Goal: Information Seeking & Learning: Find specific fact

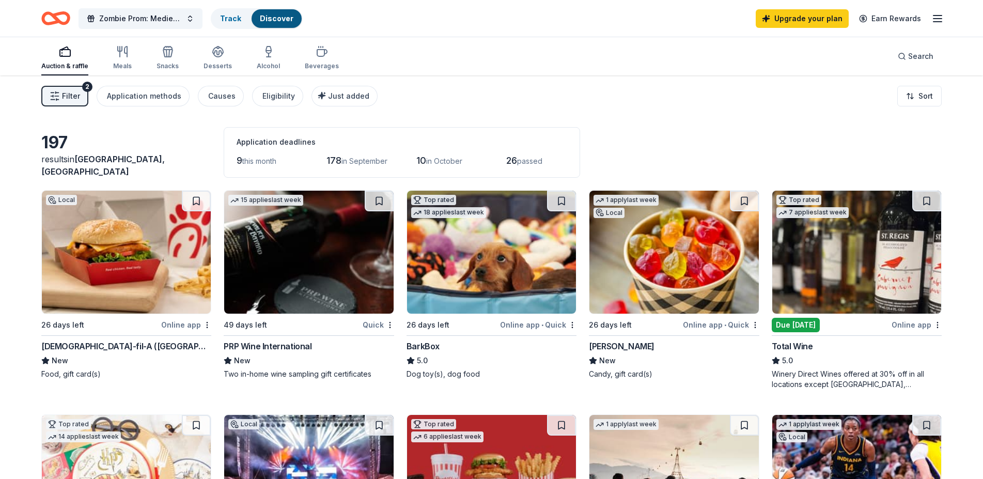
click at [67, 99] on span "Filter" at bounding box center [71, 96] width 18 height 12
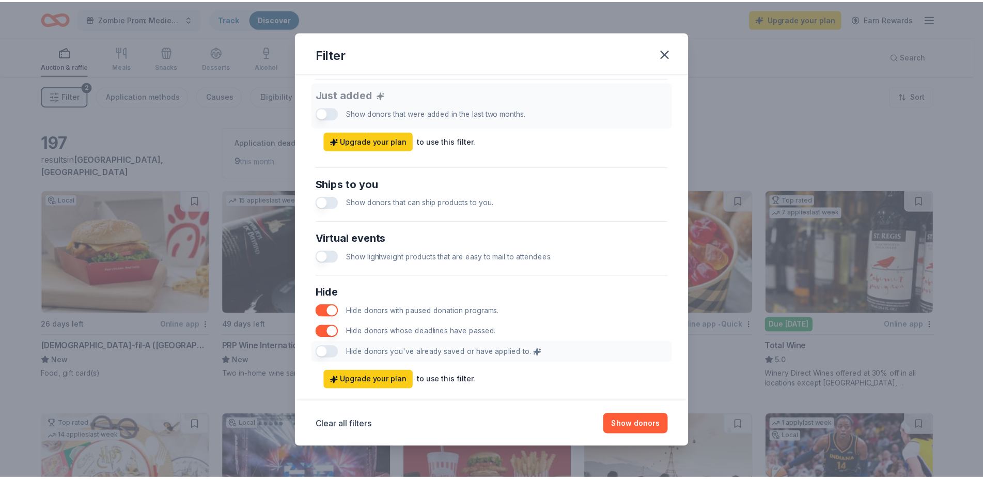
scroll to position [422, 0]
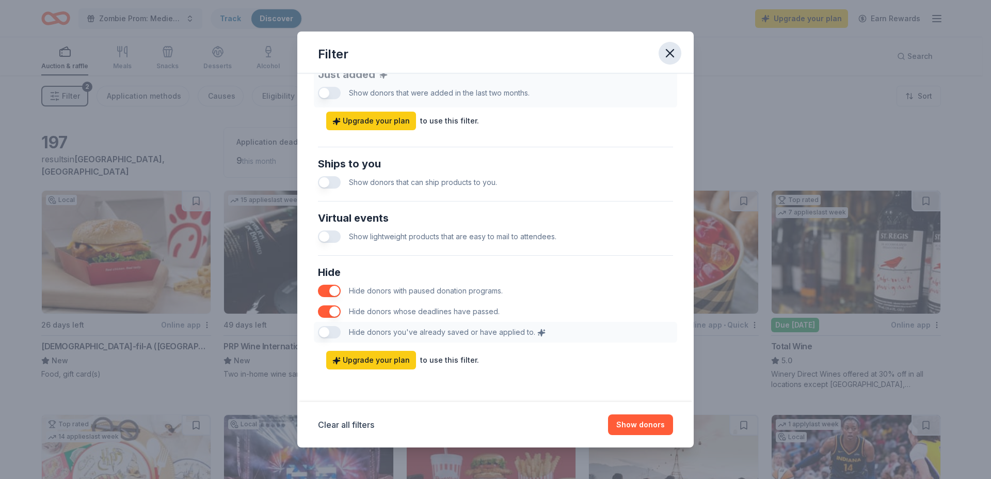
click at [672, 53] on icon "button" at bounding box center [670, 53] width 14 height 14
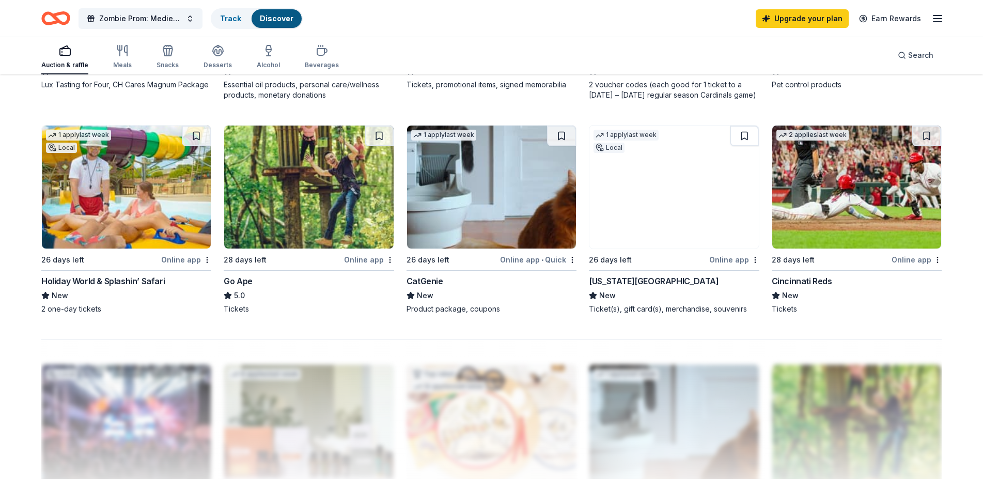
scroll to position [790, 0]
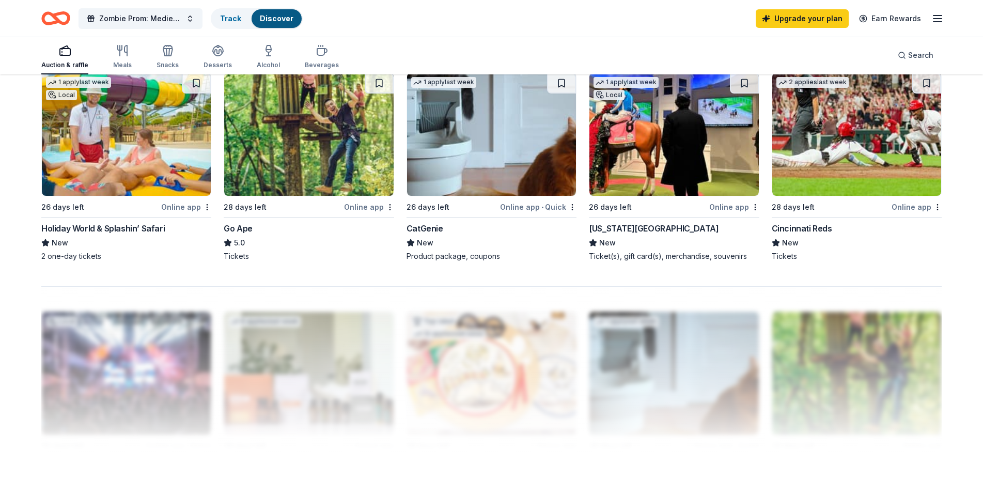
click at [944, 14] on div "Zombie Prom: Medieval Track Discover Upgrade your plan Earn Rewards" at bounding box center [491, 18] width 983 height 37
click at [939, 19] on line "button" at bounding box center [937, 19] width 8 height 0
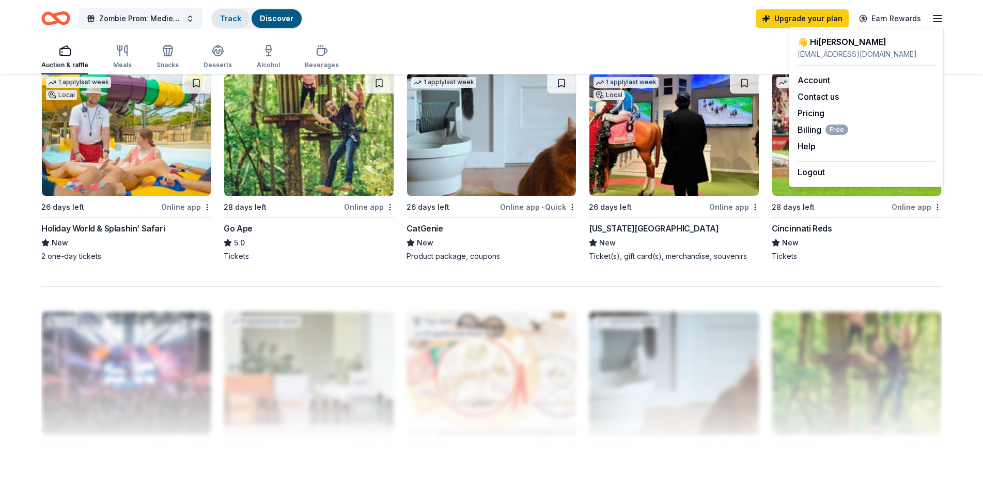
click at [226, 15] on link "Track" at bounding box center [230, 18] width 21 height 9
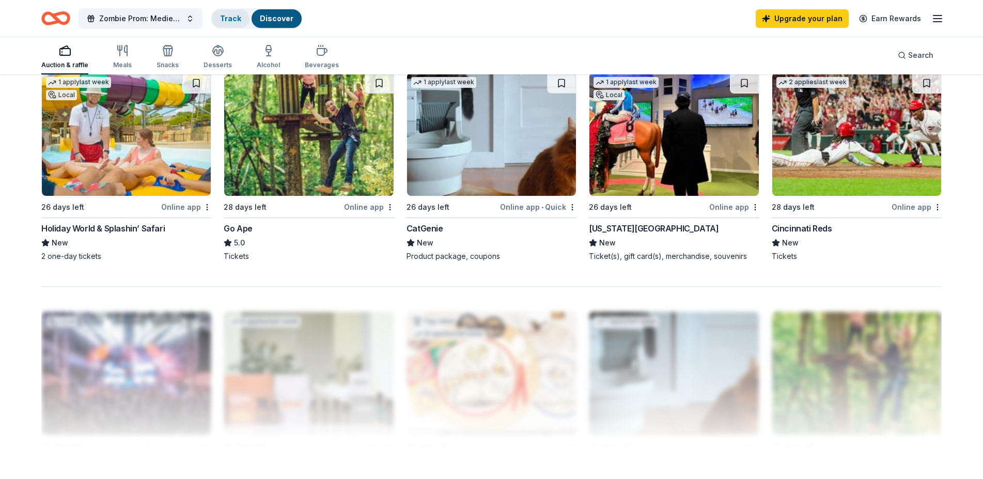
scroll to position [1, 0]
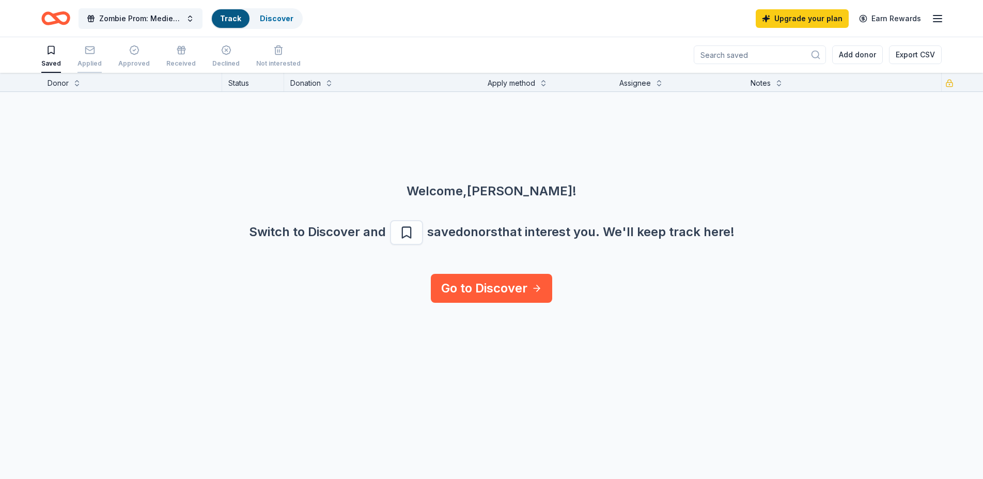
click at [80, 69] on button "Applied" at bounding box center [89, 57] width 24 height 32
click at [57, 62] on div "Saved" at bounding box center [51, 64] width 20 height 8
click at [133, 60] on div "Approved" at bounding box center [133, 64] width 31 height 8
click at [181, 53] on div "button" at bounding box center [180, 50] width 29 height 10
click at [222, 59] on div "Declined" at bounding box center [225, 56] width 27 height 23
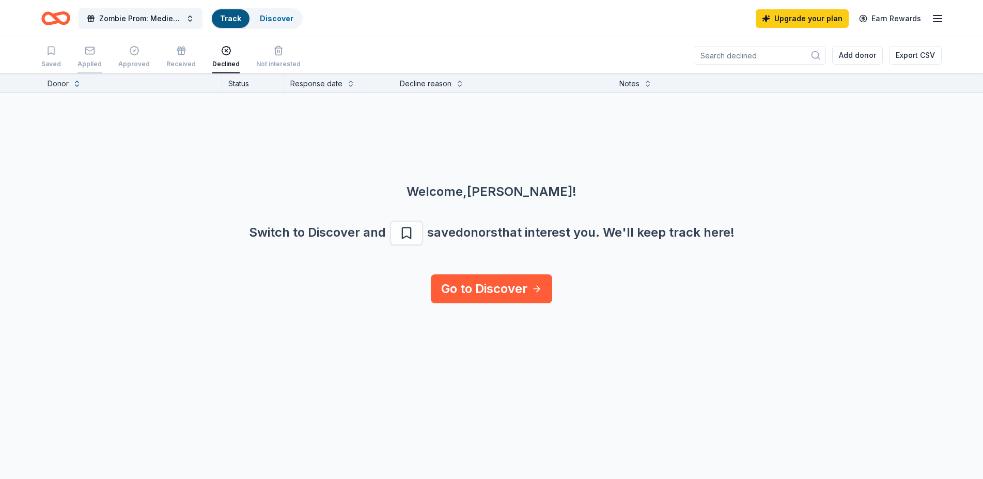
click at [86, 60] on div "Applied" at bounding box center [89, 64] width 24 height 8
click at [265, 18] on link "Discover" at bounding box center [277, 18] width 34 height 9
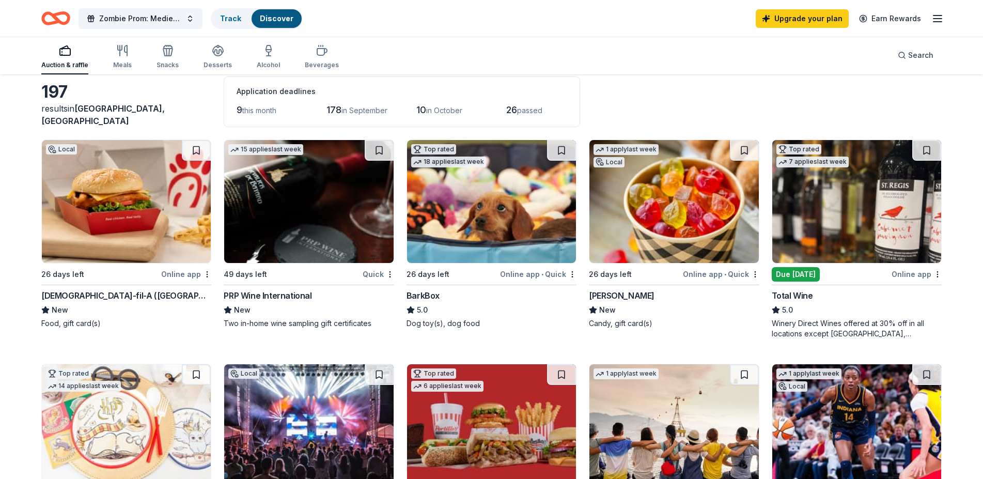
scroll to position [211, 0]
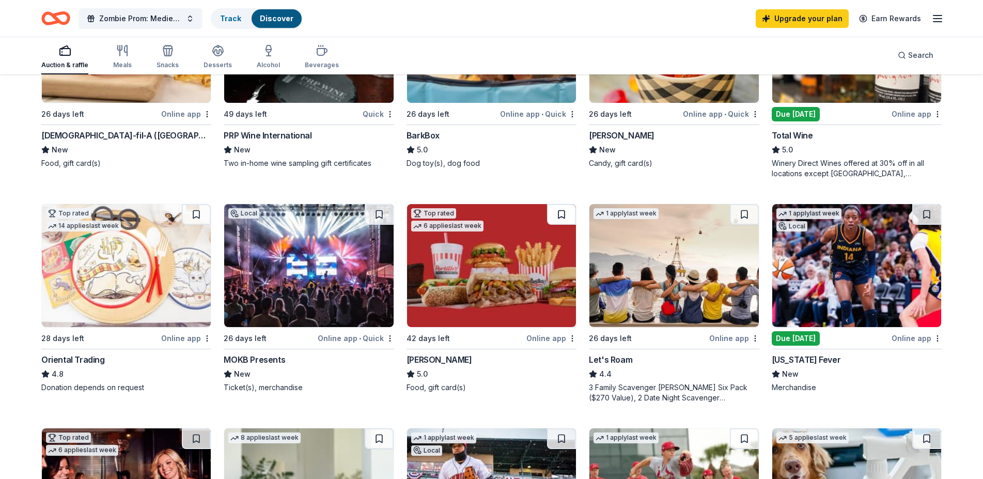
click at [562, 214] on button at bounding box center [561, 214] width 29 height 21
click at [226, 19] on link "Track · 1" at bounding box center [233, 18] width 27 height 9
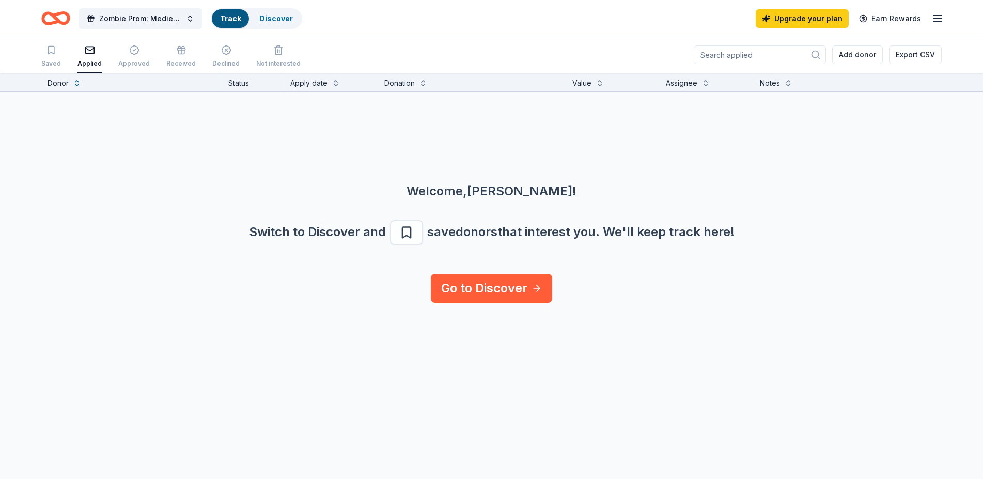
scroll to position [1, 0]
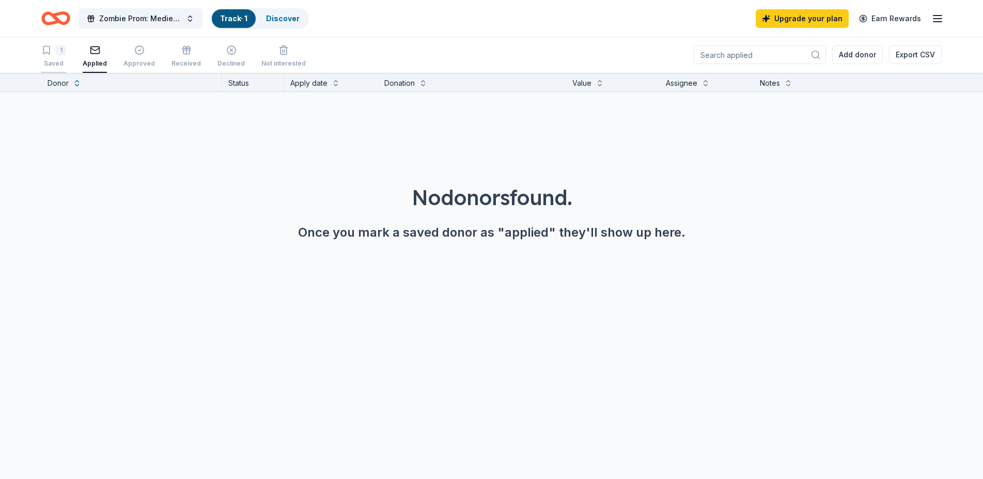
click at [57, 60] on div "Saved" at bounding box center [53, 63] width 25 height 8
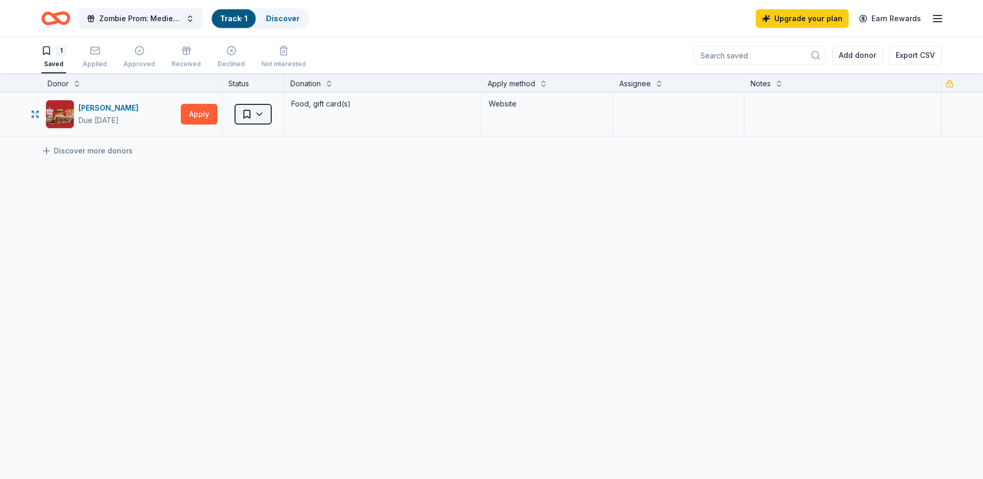
click at [264, 118] on html "Zombie Prom: Medieval Track · 1 Discover Upgrade your plan Earn Rewards 1 Saved…" at bounding box center [491, 239] width 983 height 479
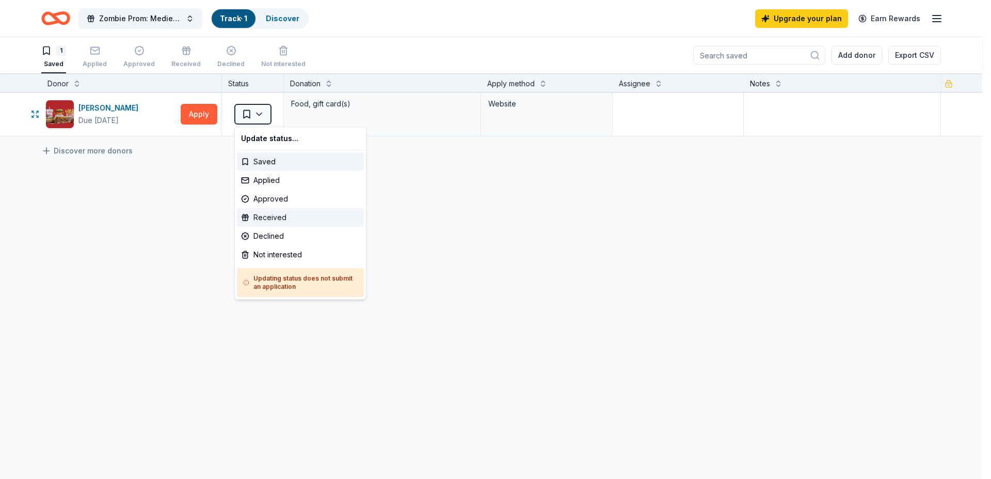
click at [293, 219] on div "Received" at bounding box center [300, 217] width 127 height 19
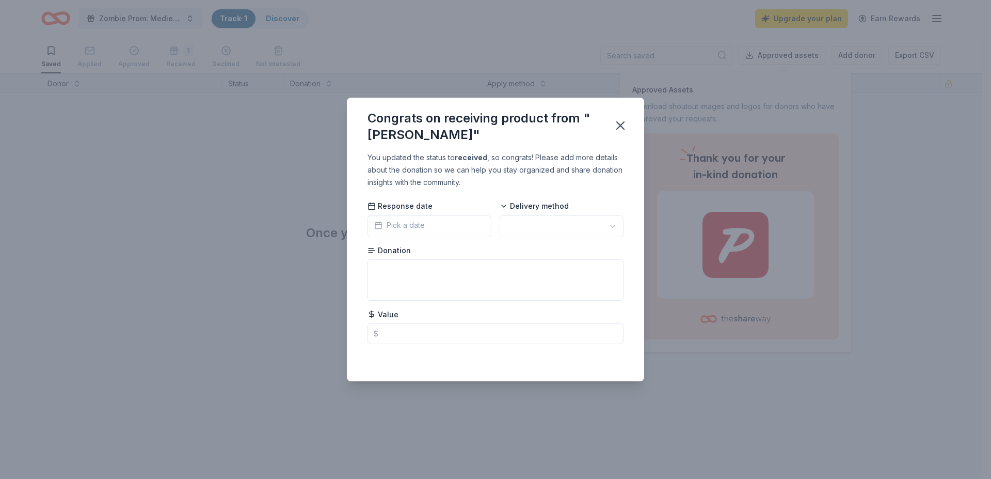
click at [430, 227] on button "Pick a date" at bounding box center [430, 226] width 124 height 22
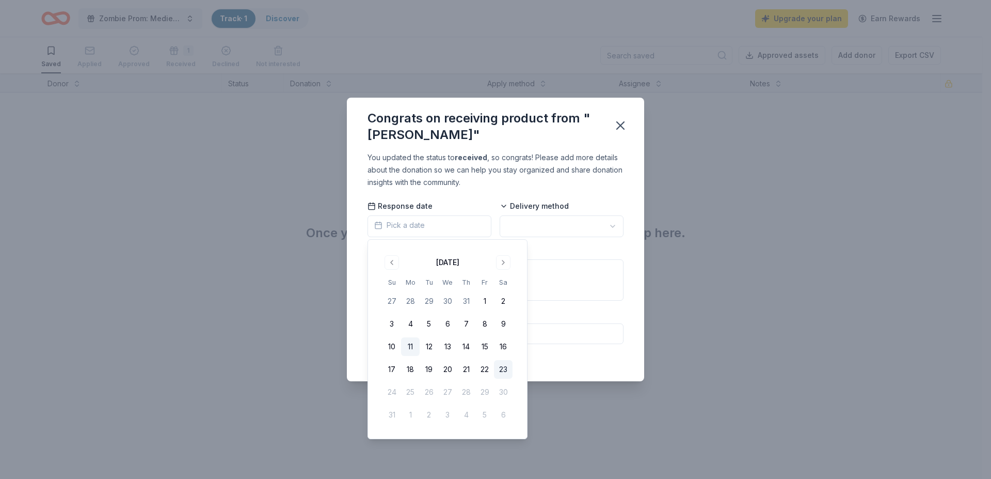
click at [418, 346] on button "11" at bounding box center [410, 346] width 19 height 19
click at [559, 229] on html "Zombie Prom: Medieval Track · 1 Discover Upgrade your plan Earn Rewards Saved A…" at bounding box center [495, 239] width 991 height 479
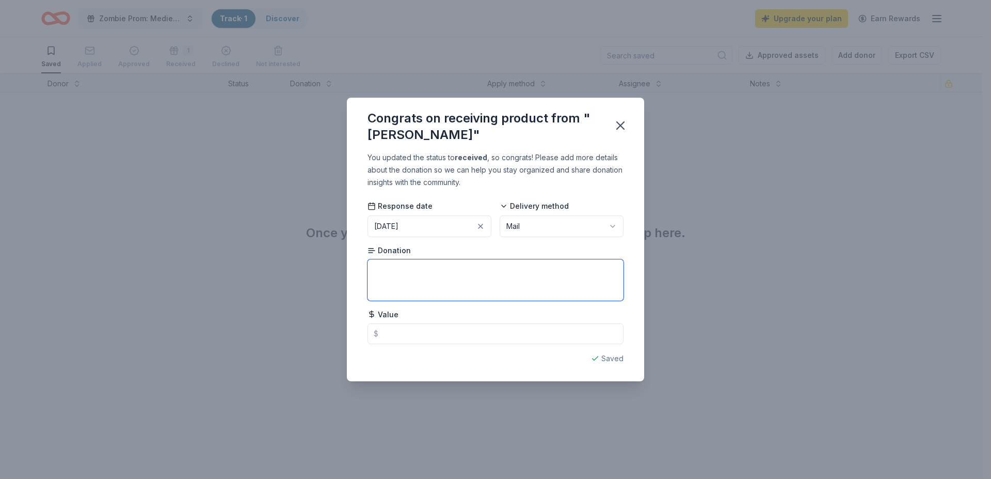
click at [512, 277] on textarea at bounding box center [496, 279] width 256 height 41
type textarea "Swag Bag with Portillo's tote bag, cup, sticker, and $25 gift card"
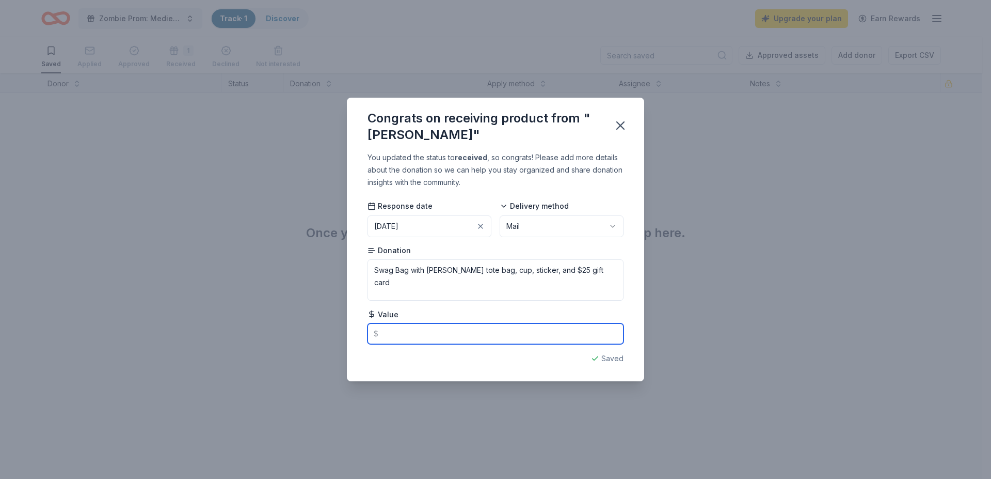
click at [500, 336] on input "text" at bounding box center [496, 333] width 256 height 21
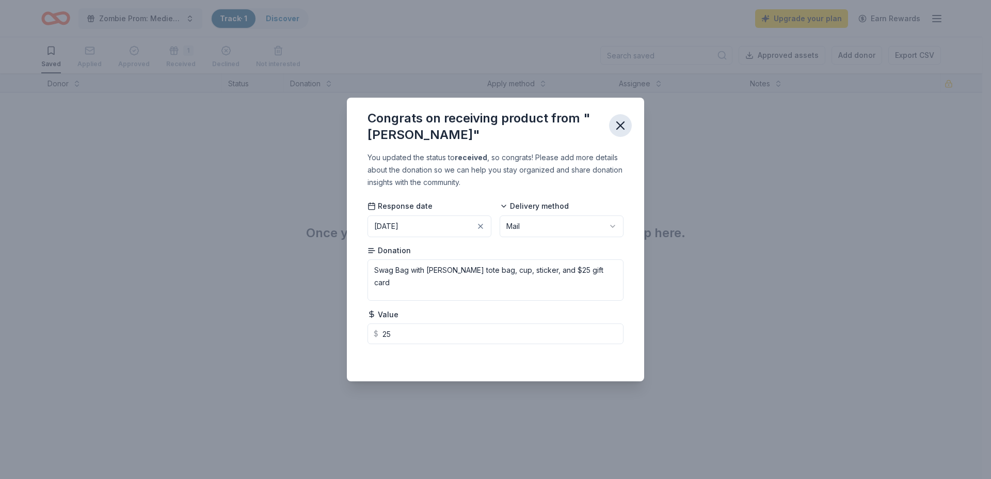
type input "25.00"
click at [623, 123] on icon "button" at bounding box center [620, 125] width 7 height 7
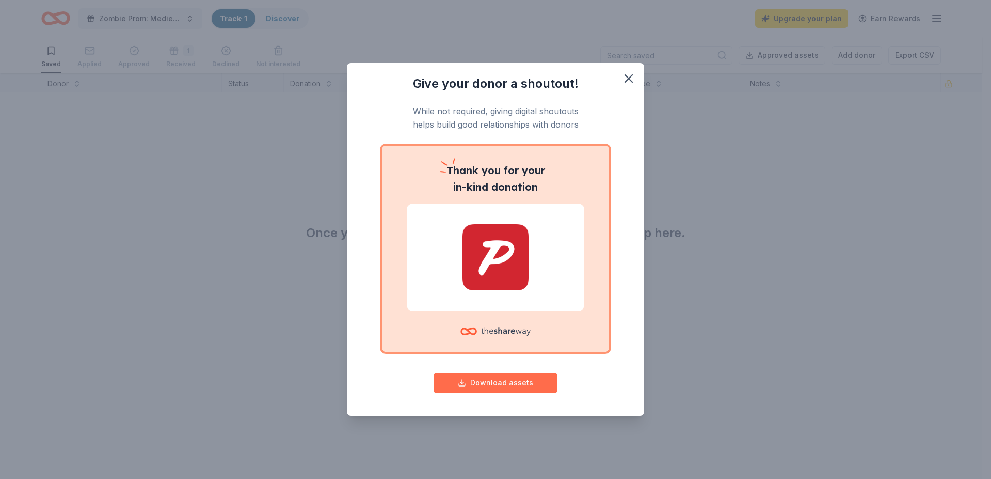
click at [500, 382] on button "Download assets" at bounding box center [496, 382] width 124 height 21
click at [627, 77] on icon "button" at bounding box center [628, 78] width 7 height 7
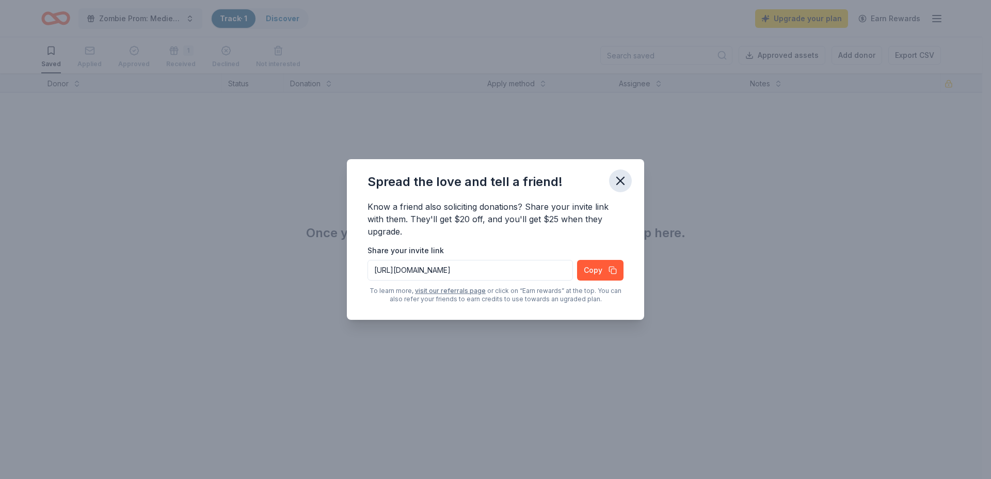
click at [621, 182] on icon "button" at bounding box center [620, 180] width 7 height 7
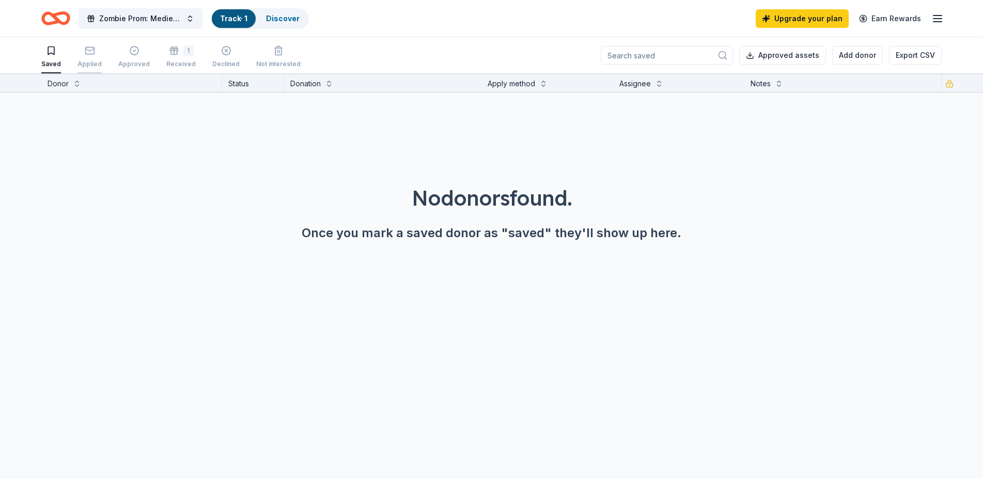
click at [92, 58] on div "Applied" at bounding box center [89, 56] width 24 height 23
click at [678, 55] on input at bounding box center [667, 55] width 132 height 19
click at [292, 15] on link "Discover" at bounding box center [283, 18] width 34 height 9
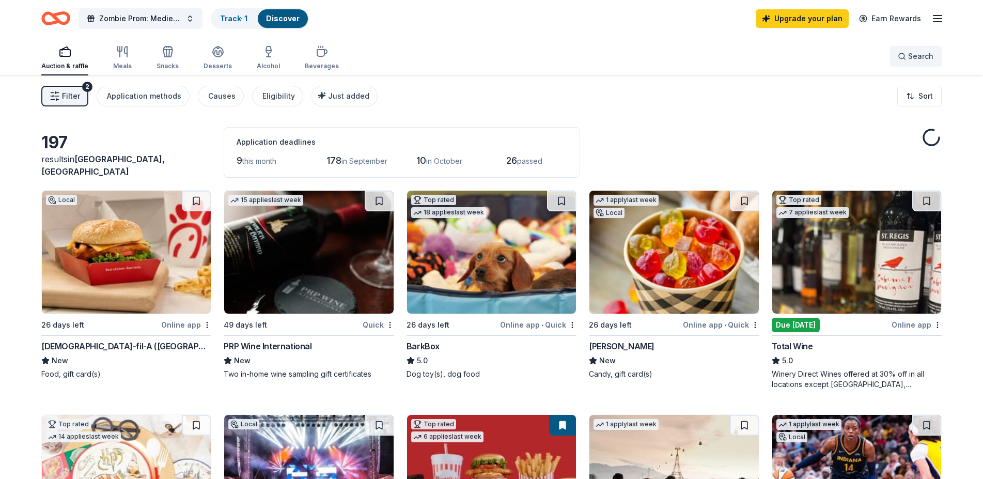
click at [939, 58] on button "Search" at bounding box center [915, 56] width 52 height 21
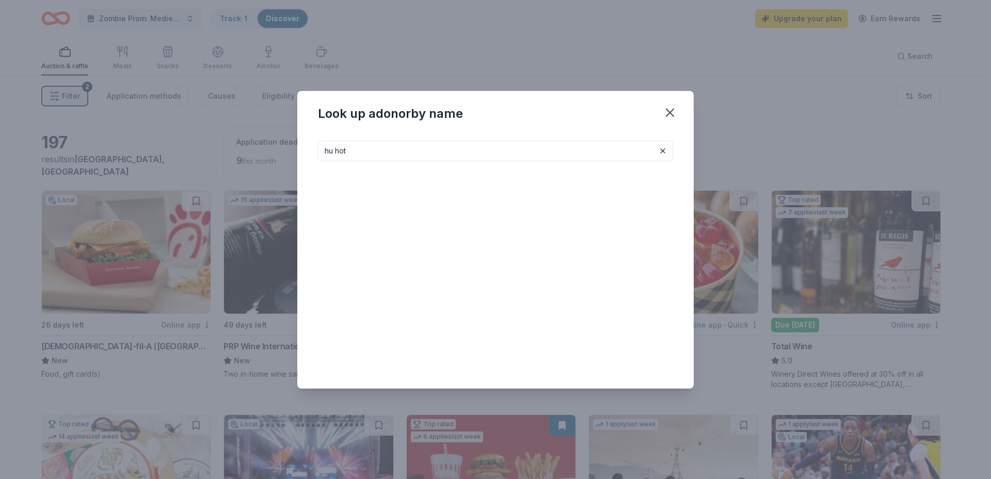
type input "hu hot"
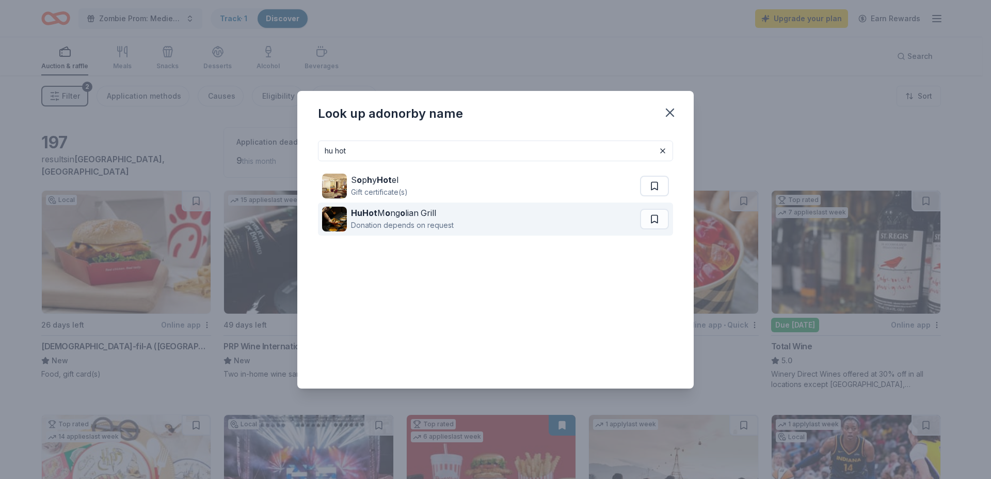
click at [422, 211] on div "HuHot M o ng o lian Grill" at bounding box center [402, 213] width 103 height 12
click at [389, 220] on div "Donation depends on request" at bounding box center [402, 225] width 103 height 12
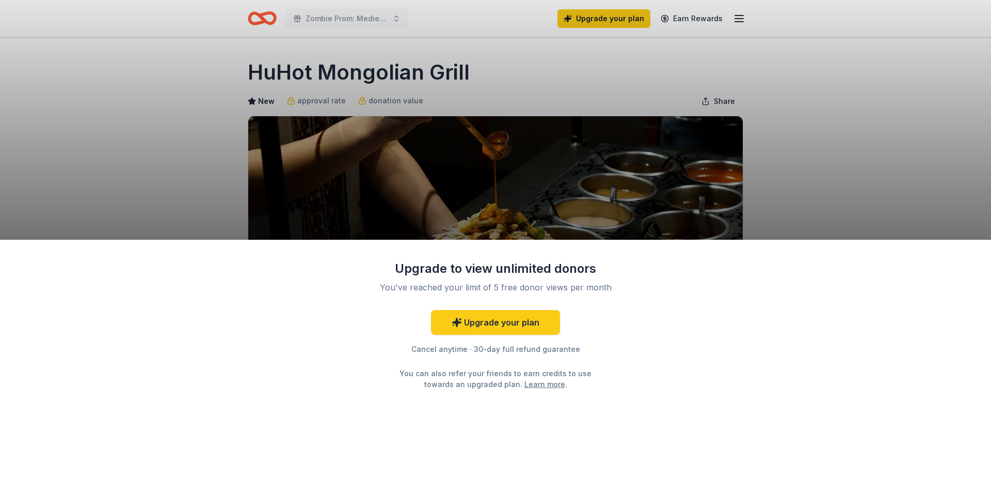
click at [801, 143] on div "Upgrade to view unlimited donors You've reached your limit of 5 free donor view…" at bounding box center [495, 239] width 991 height 479
click at [514, 324] on link "Upgrade your plan" at bounding box center [495, 322] width 129 height 25
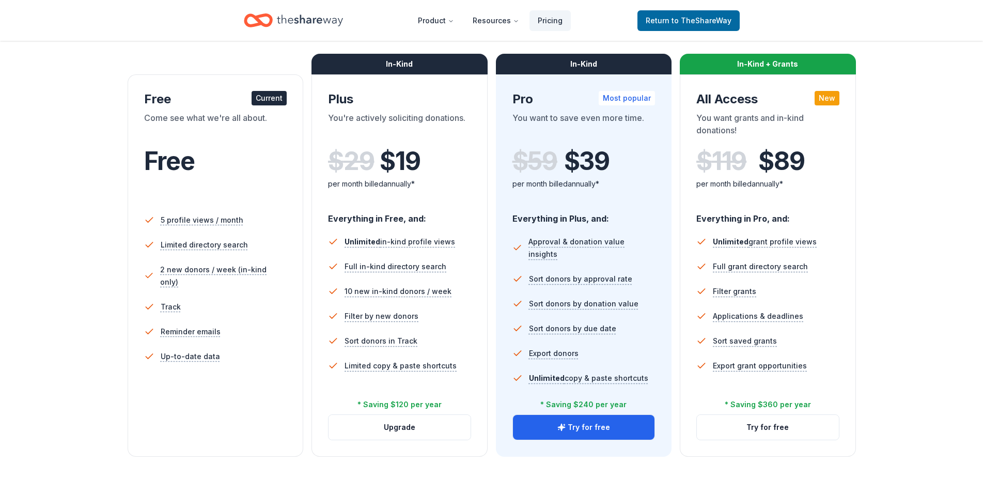
scroll to position [211, 0]
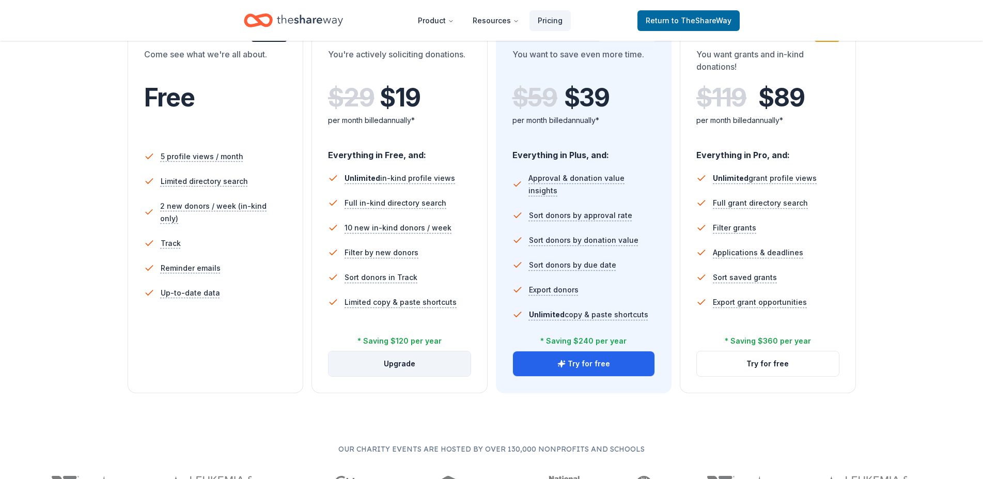
click at [397, 364] on button "Upgrade" at bounding box center [399, 363] width 142 height 25
